Goal: Task Accomplishment & Management: Complete application form

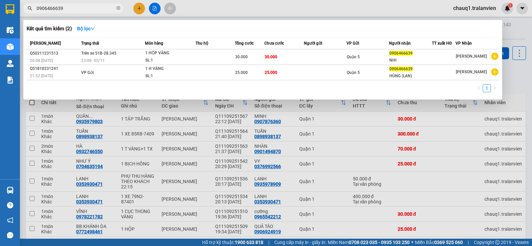
click at [138, 8] on div at bounding box center [266, 123] width 532 height 246
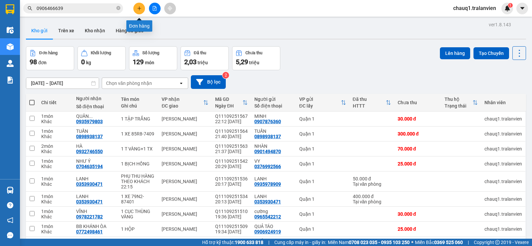
click at [139, 7] on icon "plus" at bounding box center [139, 8] width 5 height 5
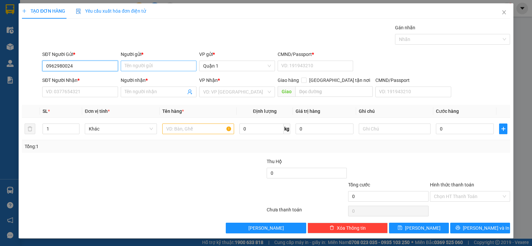
type input "0962980024"
click at [155, 63] on input "Người gửi *" at bounding box center [159, 66] width 76 height 11
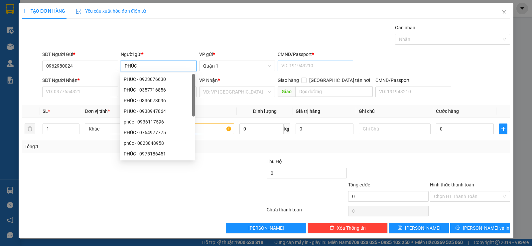
type input "PHÚC"
click at [292, 65] on input "CMND/Passport *" at bounding box center [316, 66] width 76 height 11
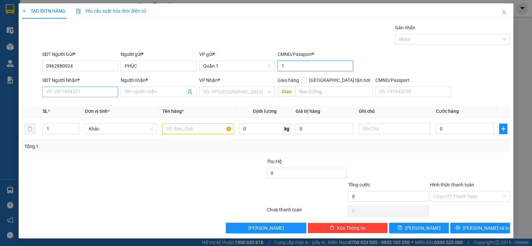
type input "1"
click at [58, 90] on input "SĐT Người Nhận *" at bounding box center [80, 91] width 76 height 11
type input "0968941908"
click at [158, 93] on input "Người nhận *" at bounding box center [155, 91] width 61 height 7
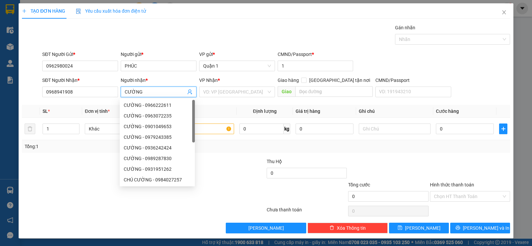
type input "CƯỜNG"
click at [204, 86] on div "VP Nhận *" at bounding box center [237, 81] width 76 height 10
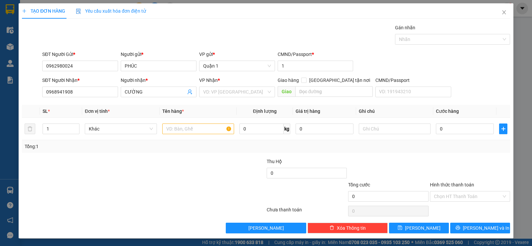
click at [207, 78] on span "VP Nhận" at bounding box center [208, 79] width 19 height 5
click at [201, 98] on div "VP Nhận * VD: VP [GEOGRAPHIC_DATA]" at bounding box center [237, 87] width 76 height 23
click at [206, 93] on input "search" at bounding box center [234, 92] width 63 height 10
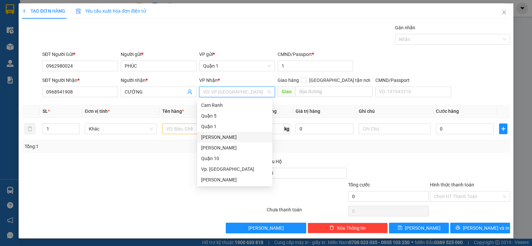
click at [218, 136] on div "[PERSON_NAME]" at bounding box center [234, 136] width 67 height 7
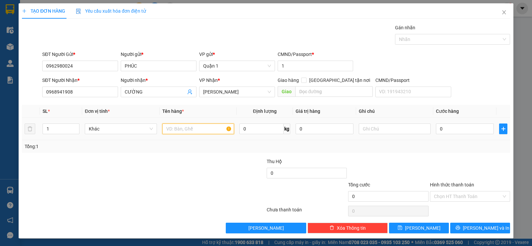
click at [195, 130] on input "text" at bounding box center [198, 128] width 72 height 11
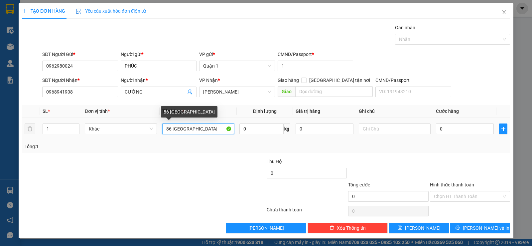
drag, startPoint x: 211, startPoint y: 131, endPoint x: 160, endPoint y: 131, distance: 50.9
click at [160, 131] on td "86 [GEOGRAPHIC_DATA]" at bounding box center [198, 129] width 77 height 22
type input "1 ỐNG DÀI"
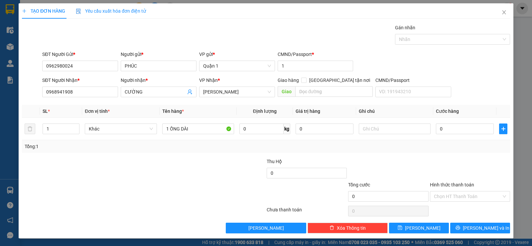
drag, startPoint x: 343, startPoint y: 78, endPoint x: 332, endPoint y: 85, distance: 13.1
click at [341, 79] on span "[GEOGRAPHIC_DATA] tận nơi" at bounding box center [340, 79] width 66 height 7
click at [306, 79] on input "[GEOGRAPHIC_DATA] tận nơi" at bounding box center [303, 79] width 5 height 5
checkbox input "true"
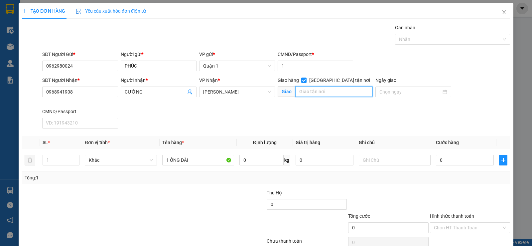
click at [306, 89] on input "text" at bounding box center [334, 91] width 78 height 11
type input "86 [GEOGRAPHIC_DATA]"
click at [470, 160] on input "0" at bounding box center [465, 160] width 58 height 11
type input "7"
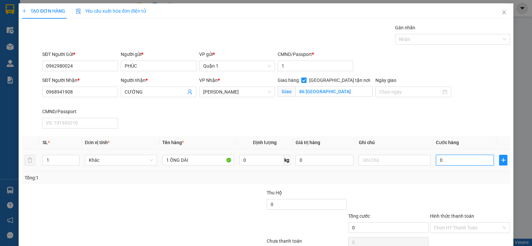
type input "7"
type input "70"
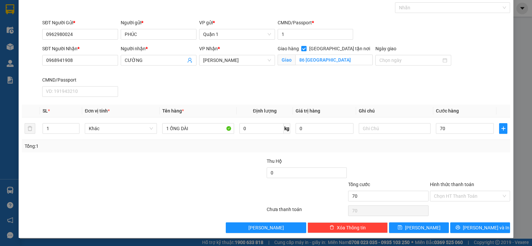
type input "70.000"
click at [446, 184] on label "Hình thức thanh toán" at bounding box center [452, 184] width 44 height 5
click at [446, 191] on input "Hình thức thanh toán" at bounding box center [468, 196] width 68 height 10
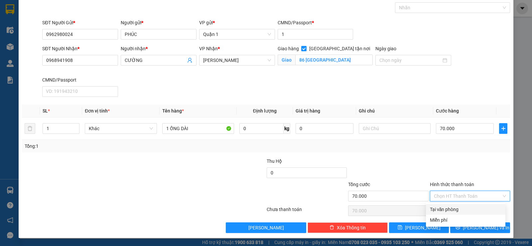
click at [436, 206] on div "Tại văn phòng" at bounding box center [466, 209] width 72 height 7
type input "0"
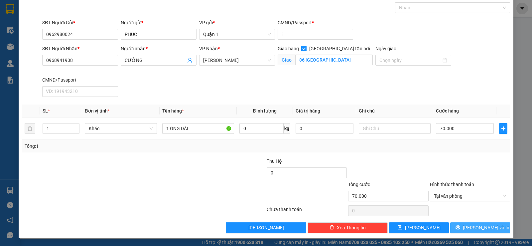
click at [473, 231] on button "[PERSON_NAME] và In" at bounding box center [480, 227] width 60 height 11
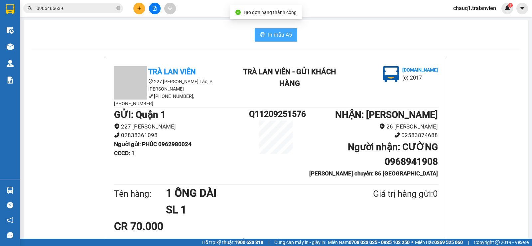
click at [268, 38] on span "In mẫu A5" at bounding box center [280, 35] width 24 height 8
drag, startPoint x: 232, startPoint y: 44, endPoint x: 224, endPoint y: 42, distance: 9.2
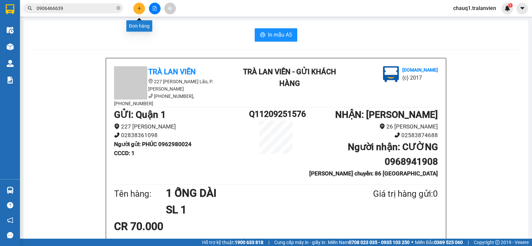
click at [137, 5] on button at bounding box center [139, 9] width 12 height 12
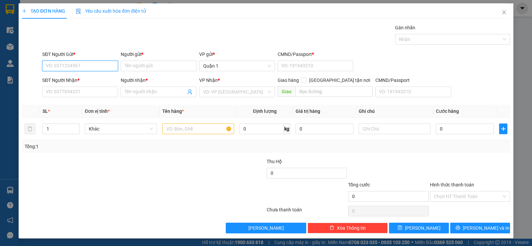
click at [51, 61] on input "SĐT Người Gửi *" at bounding box center [80, 66] width 76 height 11
click at [62, 94] on input "SĐT Người Nhận *" at bounding box center [80, 91] width 76 height 11
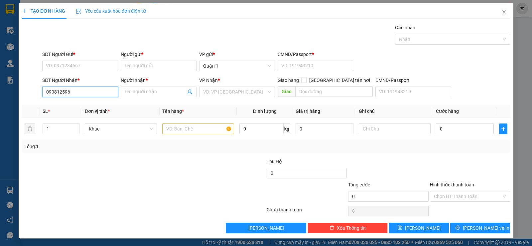
type input "0908125962"
click at [86, 104] on div "0908125962 - PHỐ BIỂN" at bounding box center [79, 104] width 67 height 7
type input "PHỐ BIỂN"
type input "0908125962"
click at [88, 60] on div "SĐT Người Gửi *" at bounding box center [80, 56] width 76 height 10
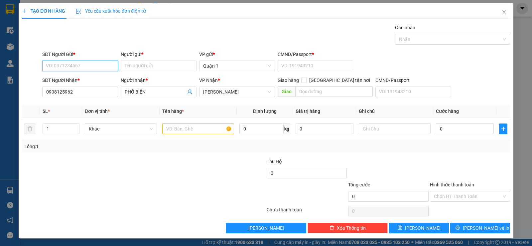
click at [85, 67] on input "SĐT Người Gửi *" at bounding box center [80, 66] width 76 height 11
type input "0901826136"
click at [147, 62] on input "Người gửi *" at bounding box center [159, 66] width 76 height 11
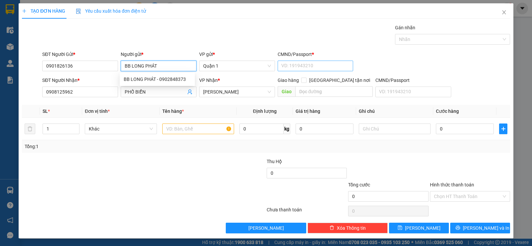
type input "BB LONG PHÁT"
click at [293, 64] on input "CMND/Passport *" at bounding box center [316, 66] width 76 height 11
type input "1"
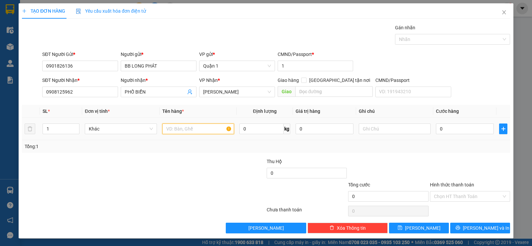
click at [170, 123] on input "text" at bounding box center [198, 128] width 72 height 11
type input "2 CỤC NILON (HỘP )"
click at [457, 128] on input "0" at bounding box center [465, 128] width 58 height 11
type input "1"
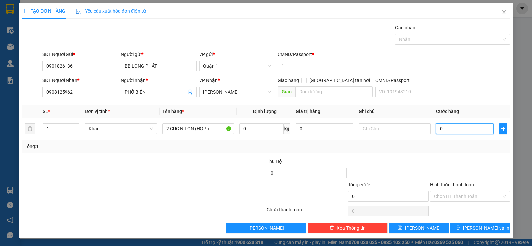
type input "1"
type input "12"
type input "120"
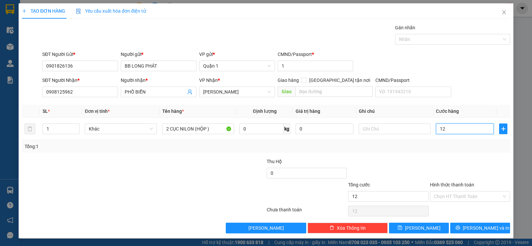
type input "120"
type input "120.000"
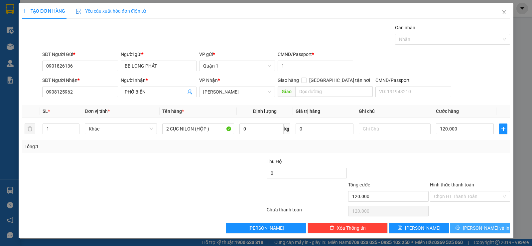
click at [469, 225] on button "[PERSON_NAME] và In" at bounding box center [480, 228] width 60 height 11
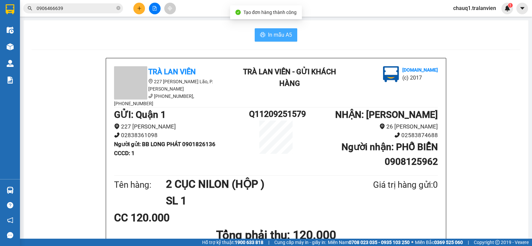
drag, startPoint x: 282, startPoint y: 33, endPoint x: 532, endPoint y: 107, distance: 260.5
click at [287, 32] on span "In mẫu A5" at bounding box center [280, 35] width 24 height 8
